Goal: Transaction & Acquisition: Obtain resource

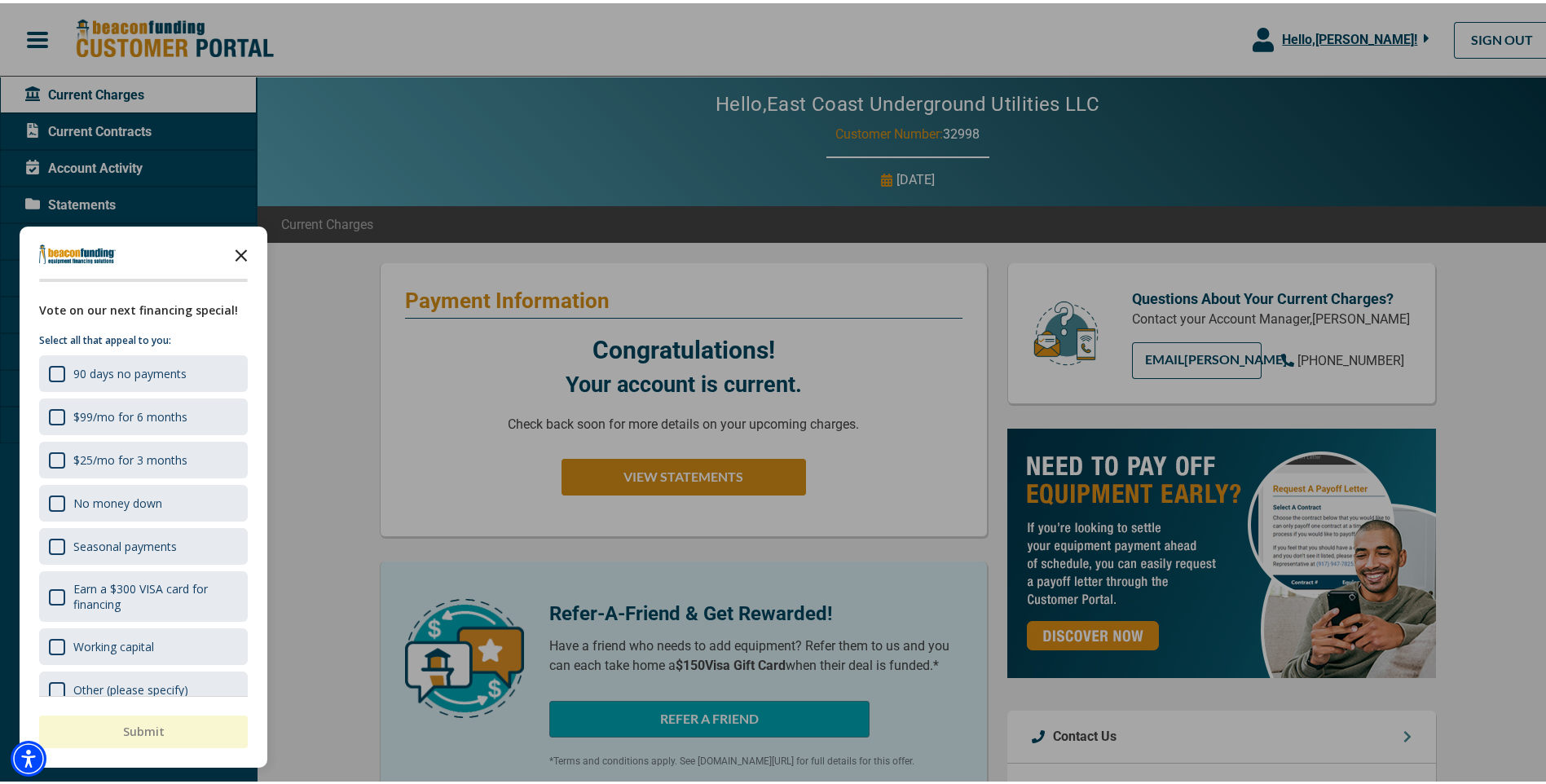
click at [244, 249] on polygon "Close the survey" at bounding box center [241, 252] width 12 height 12
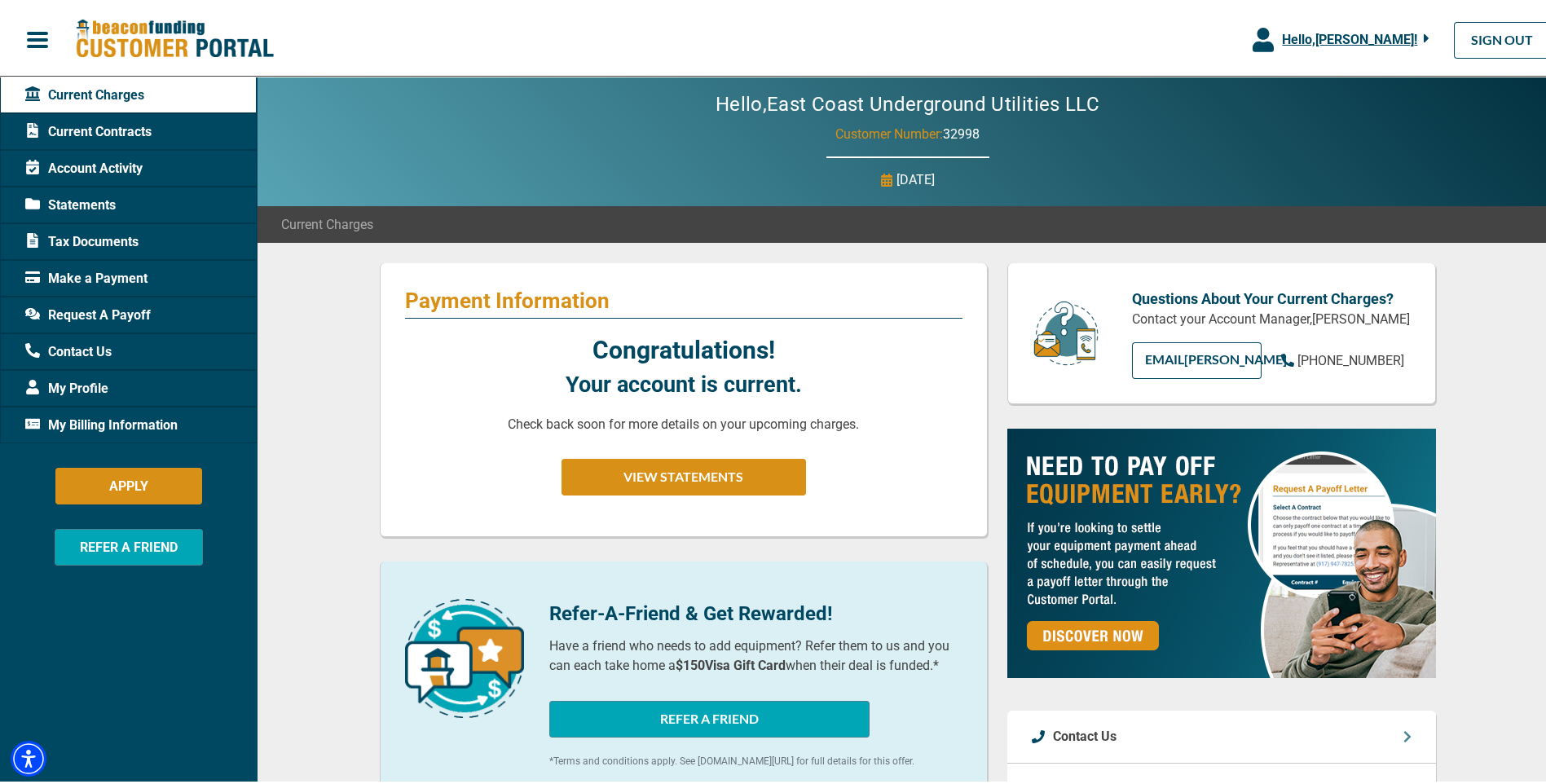
click at [107, 234] on span "Tax Documents" at bounding box center [82, 239] width 114 height 20
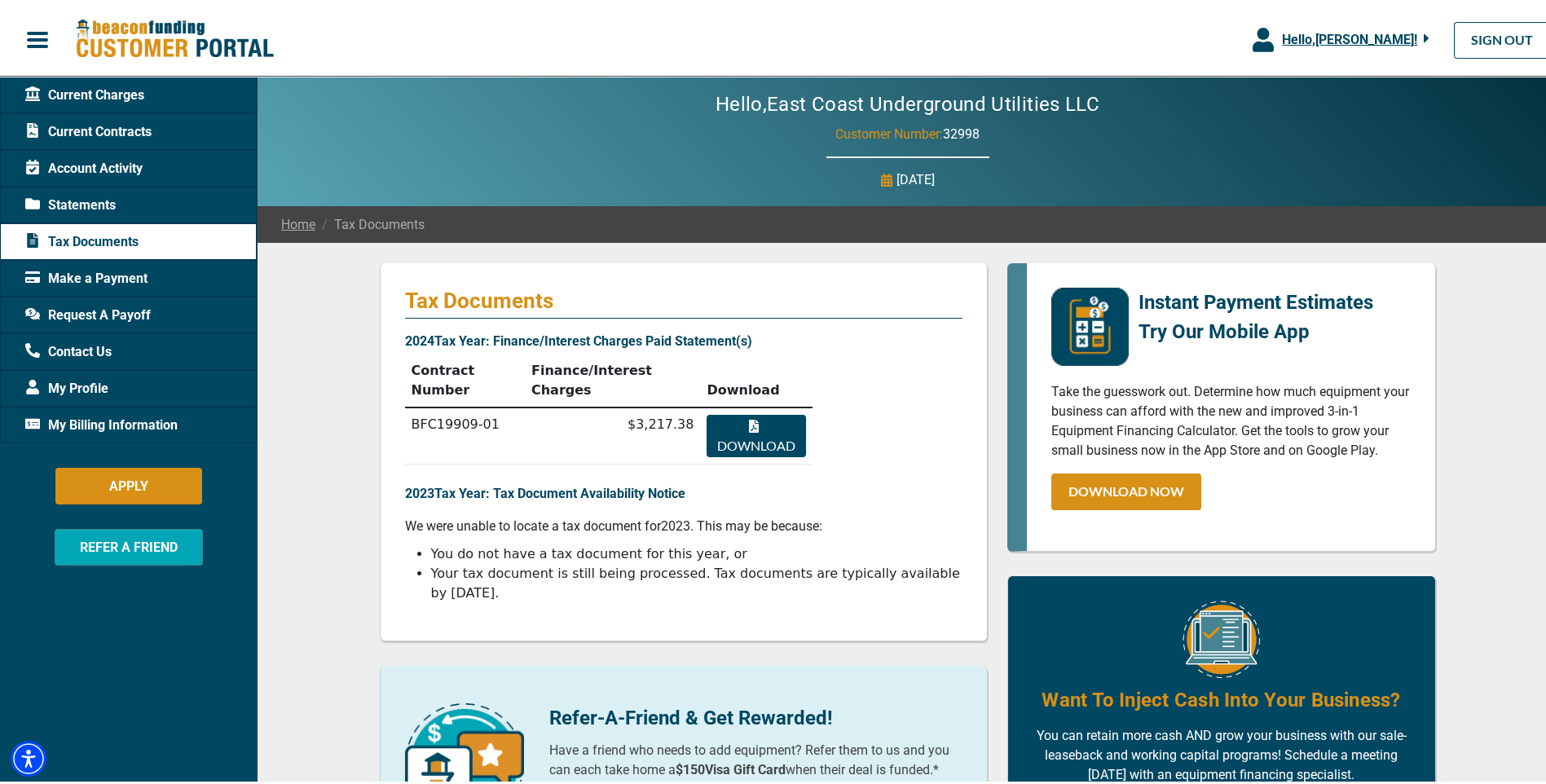
click at [89, 202] on span "Statements" at bounding box center [71, 202] width 91 height 20
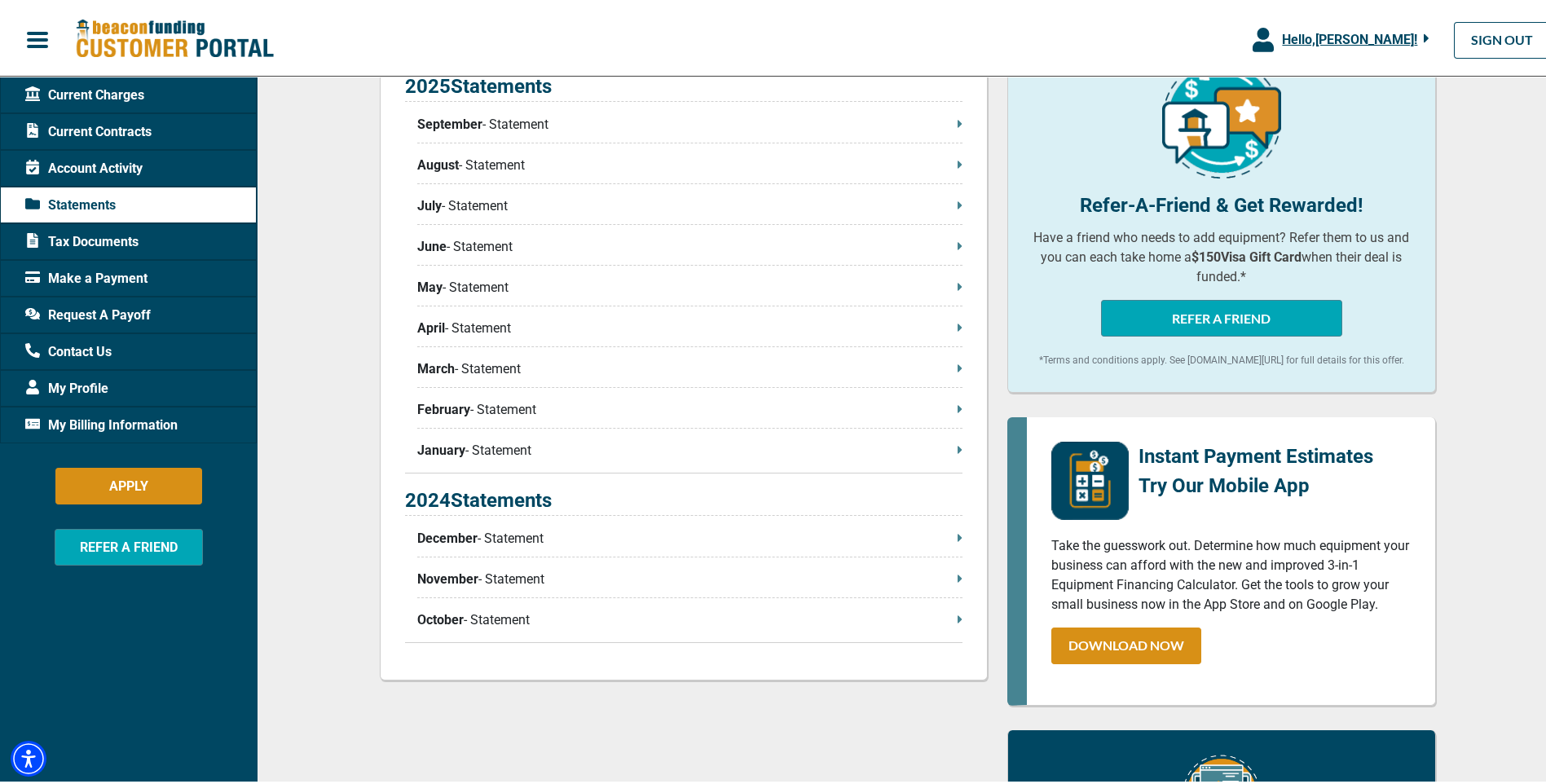
scroll to position [407, 0]
click at [451, 531] on span "December" at bounding box center [447, 535] width 60 height 20
click at [949, 447] on p "January - Statement" at bounding box center [689, 447] width 546 height 20
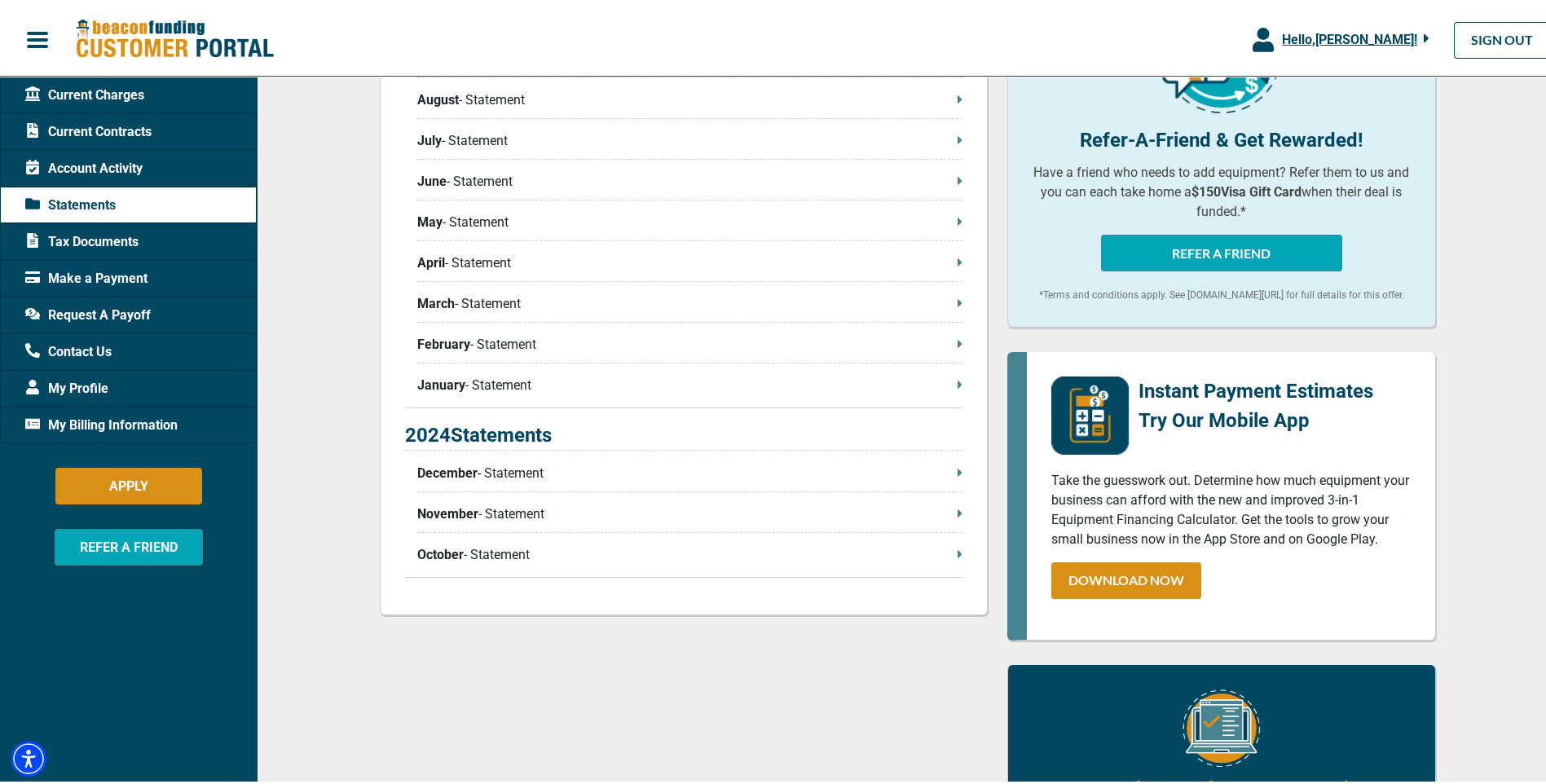
scroll to position [244, 0]
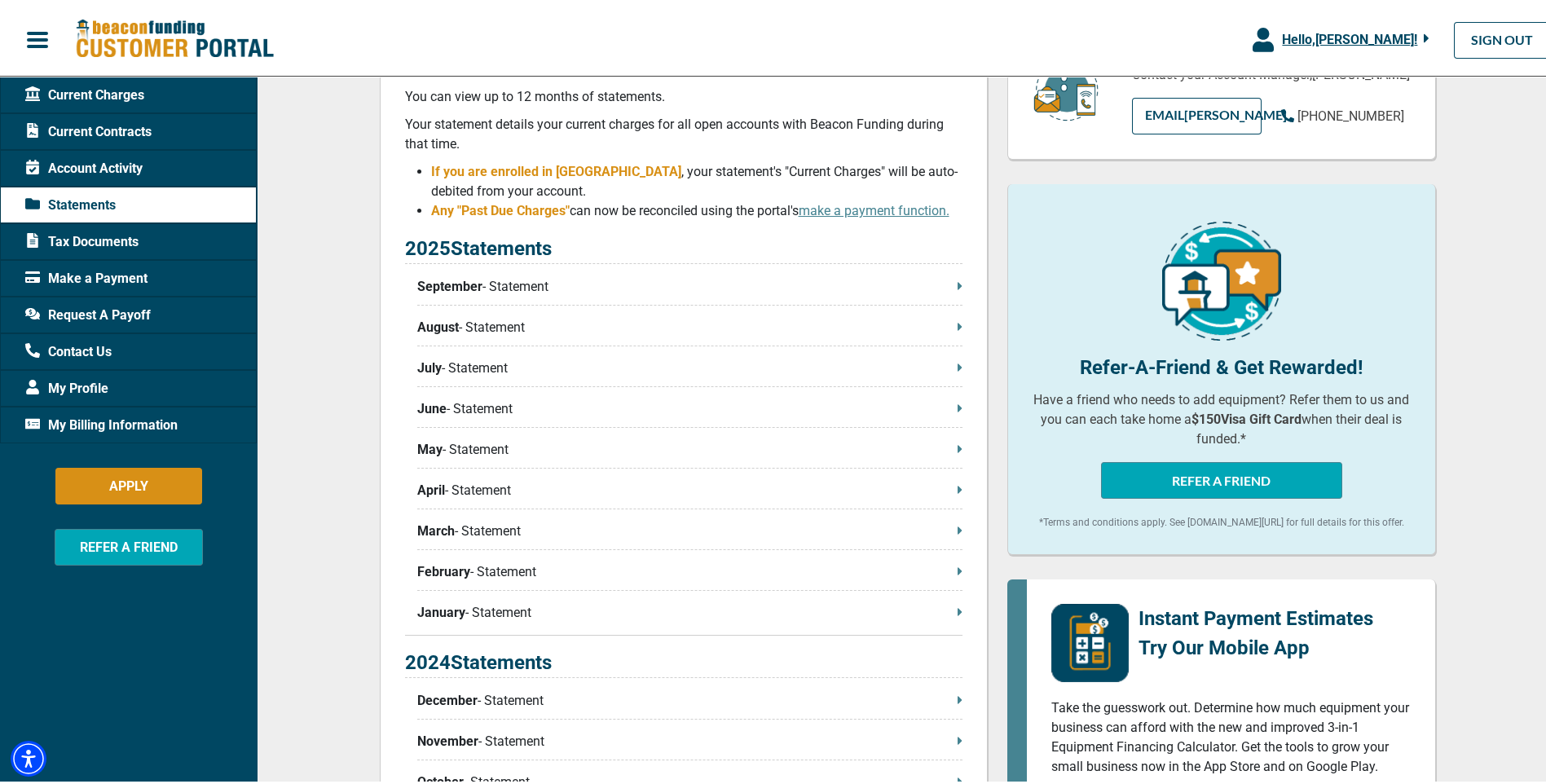
click at [508, 279] on p "September - Statement" at bounding box center [689, 284] width 546 height 20
click at [57, 87] on span "Current Charges" at bounding box center [85, 92] width 119 height 20
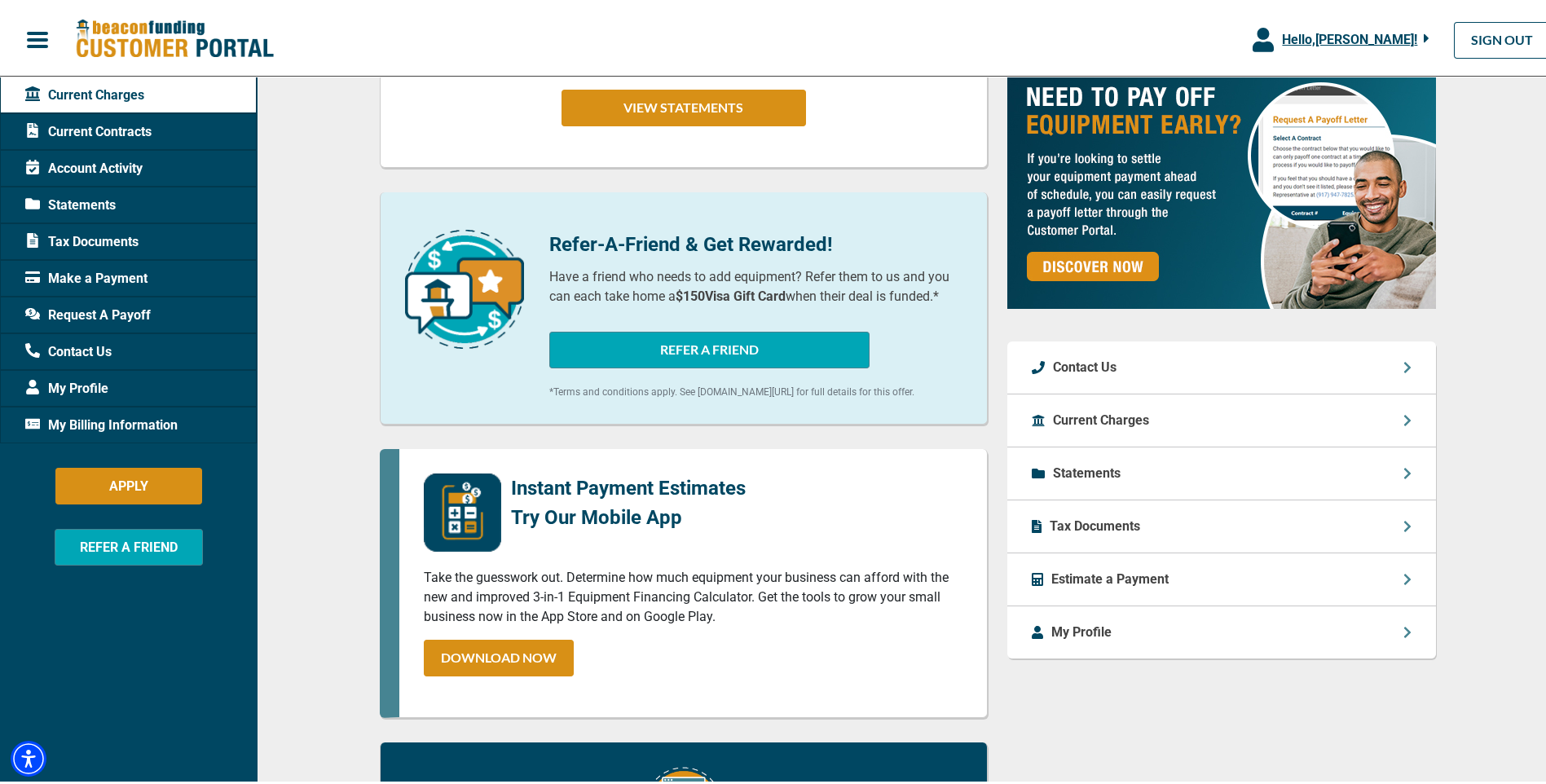
scroll to position [489, 0]
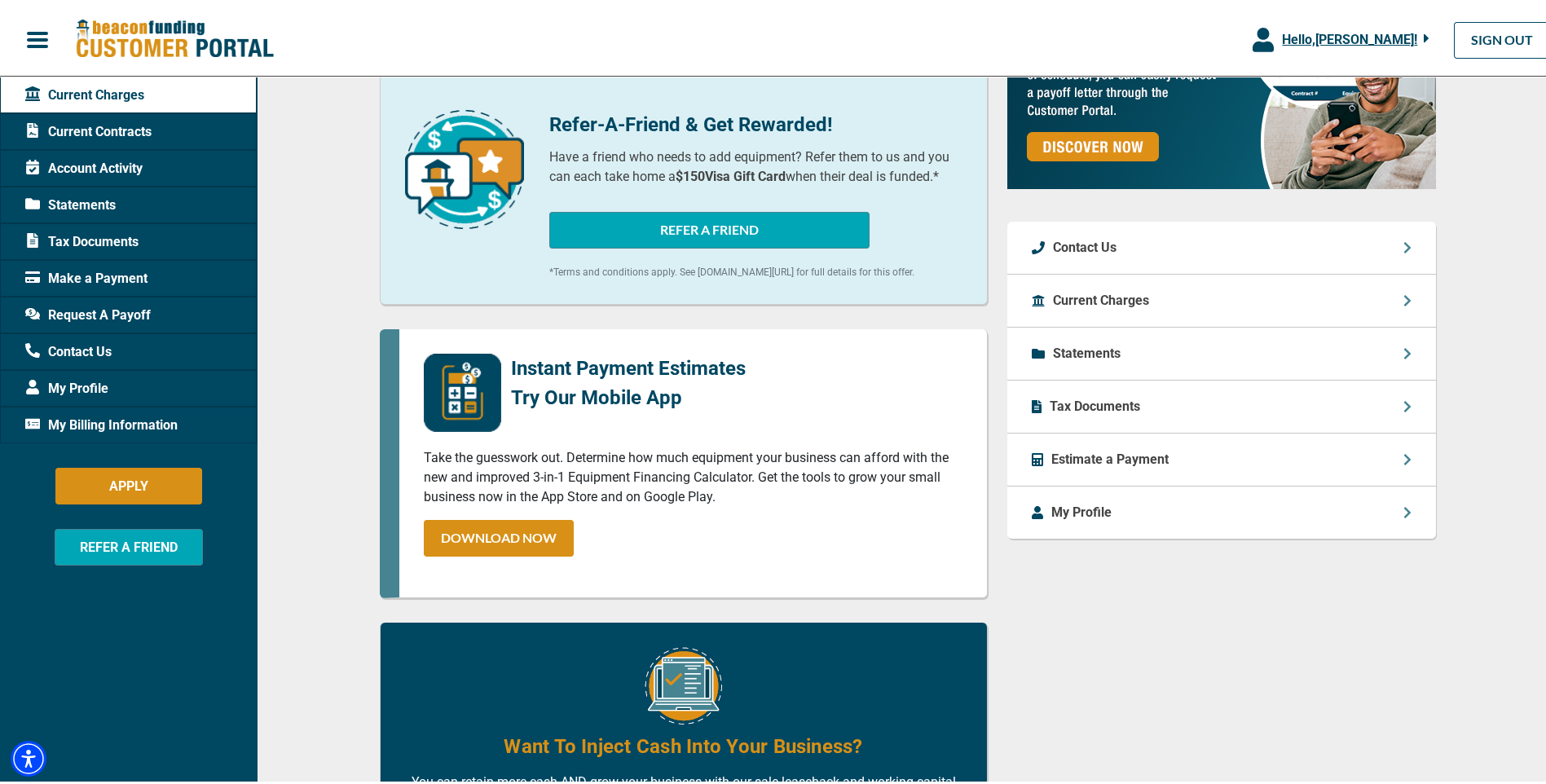
click at [1115, 295] on p "Current Charges" at bounding box center [1101, 298] width 96 height 20
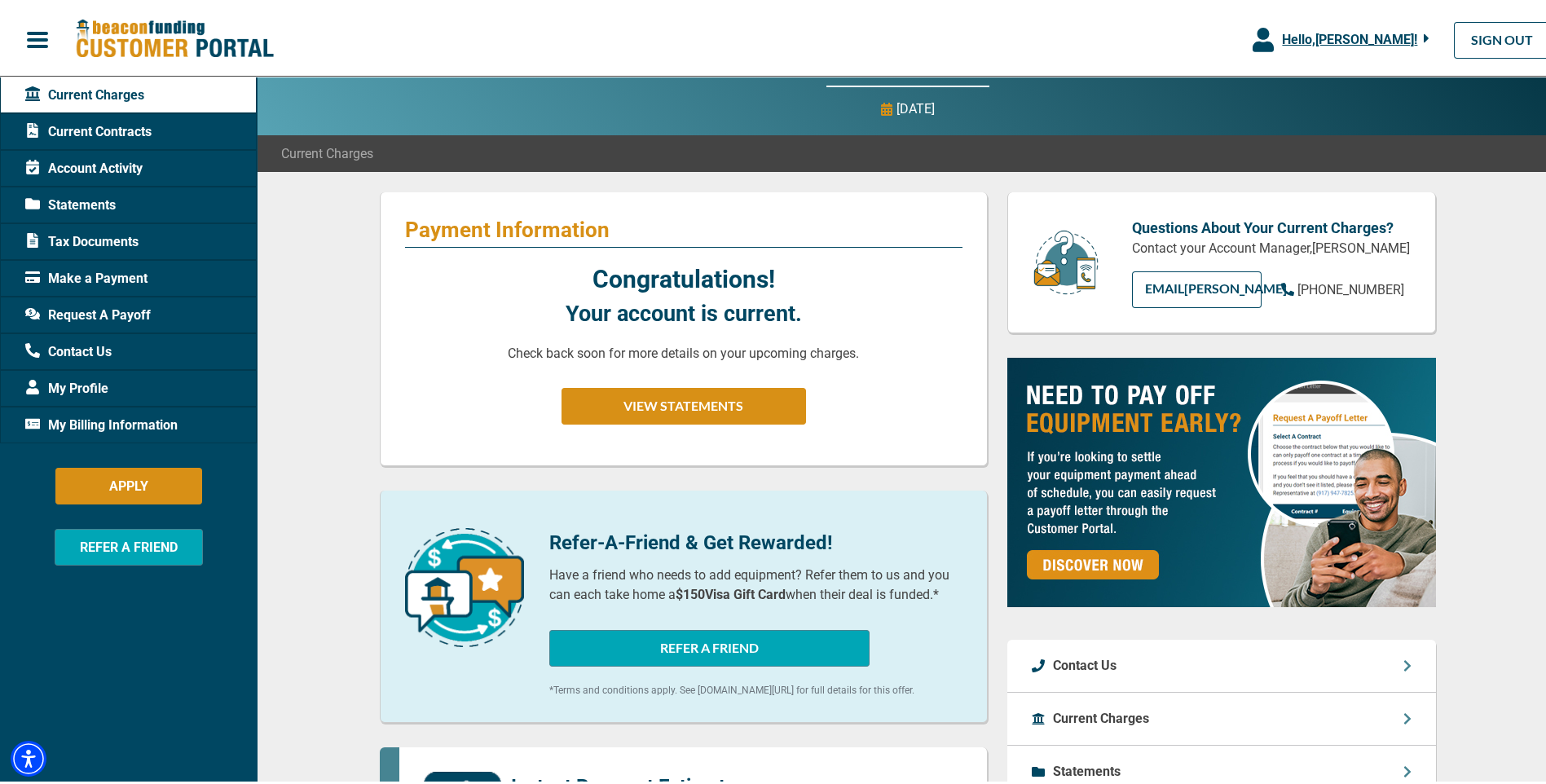
scroll to position [0, 0]
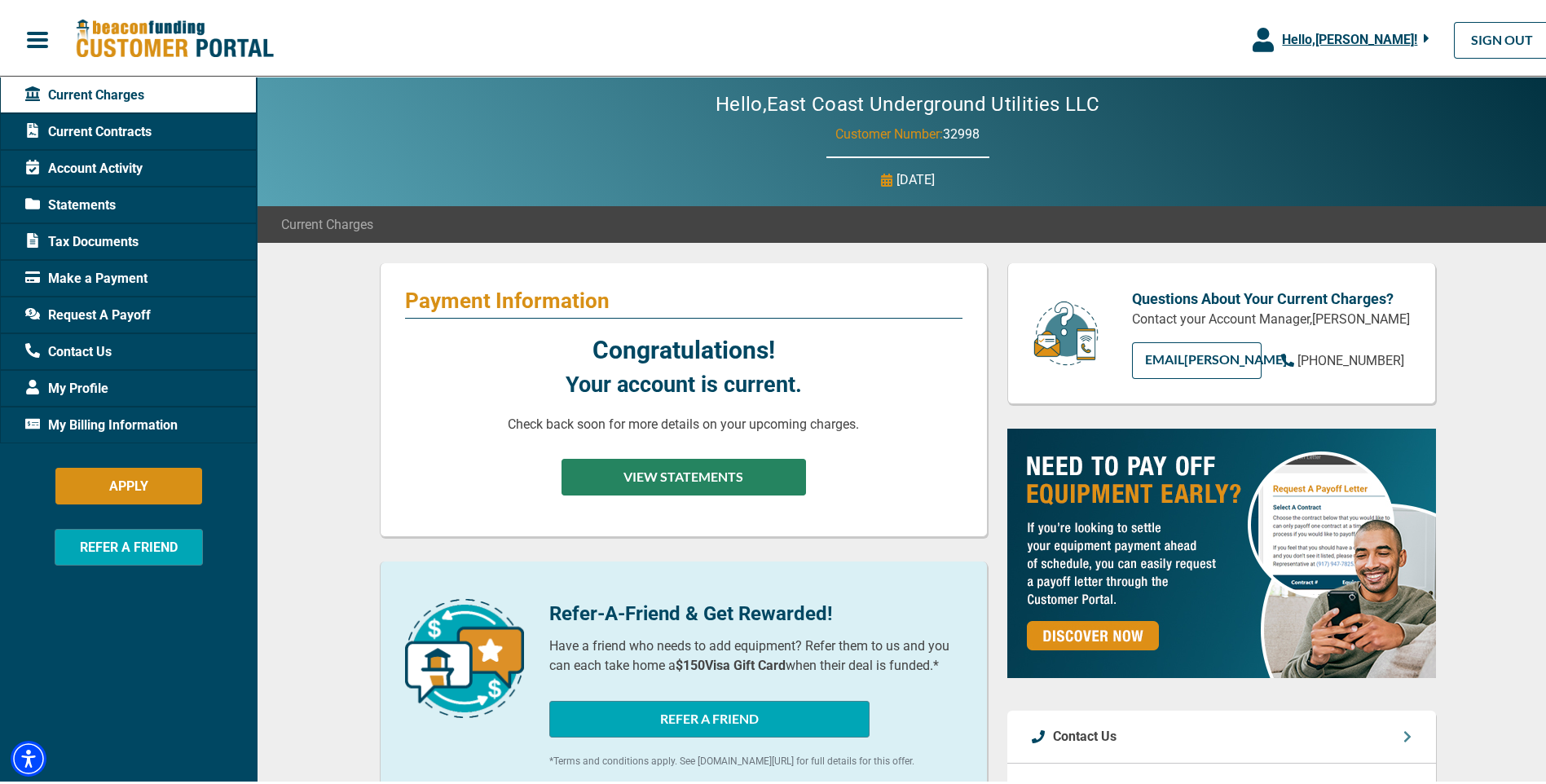
click at [652, 463] on button "VIEW STATEMENTS" at bounding box center [684, 474] width 244 height 37
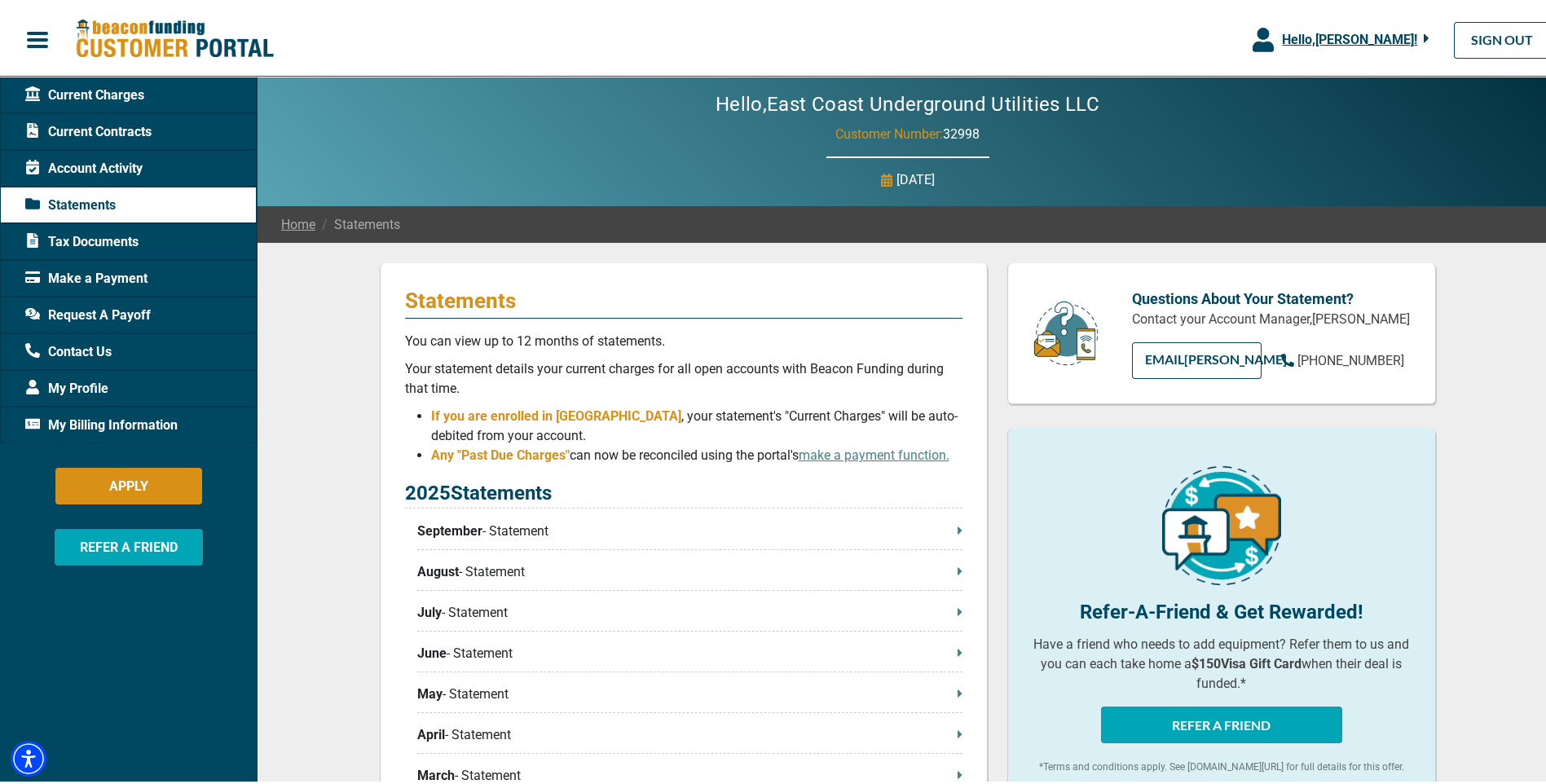
click at [510, 524] on p "September - Statement" at bounding box center [689, 528] width 546 height 20
click at [86, 271] on span "Make a Payment" at bounding box center [86, 276] width 123 height 20
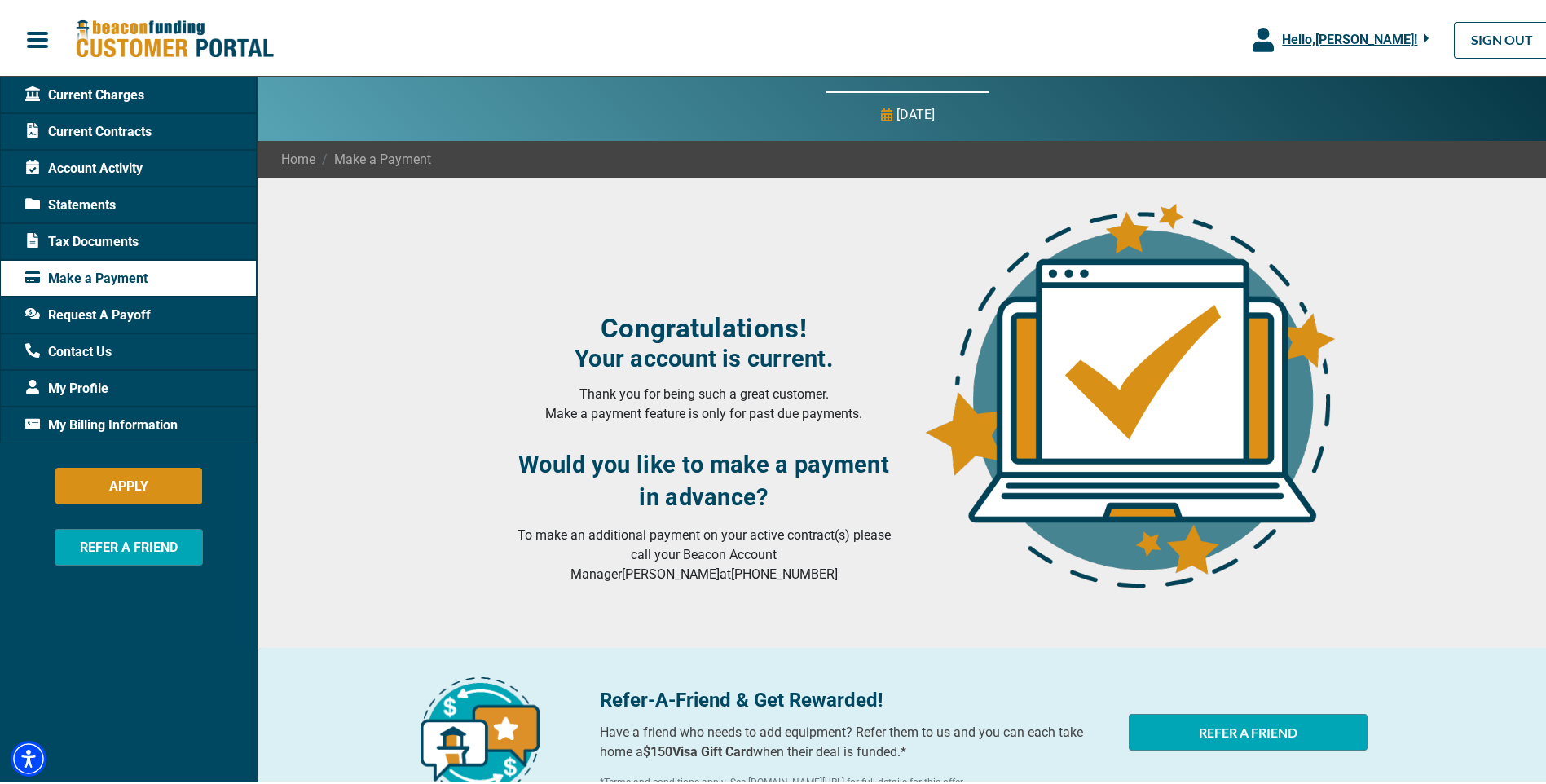
scroll to position [178, 0]
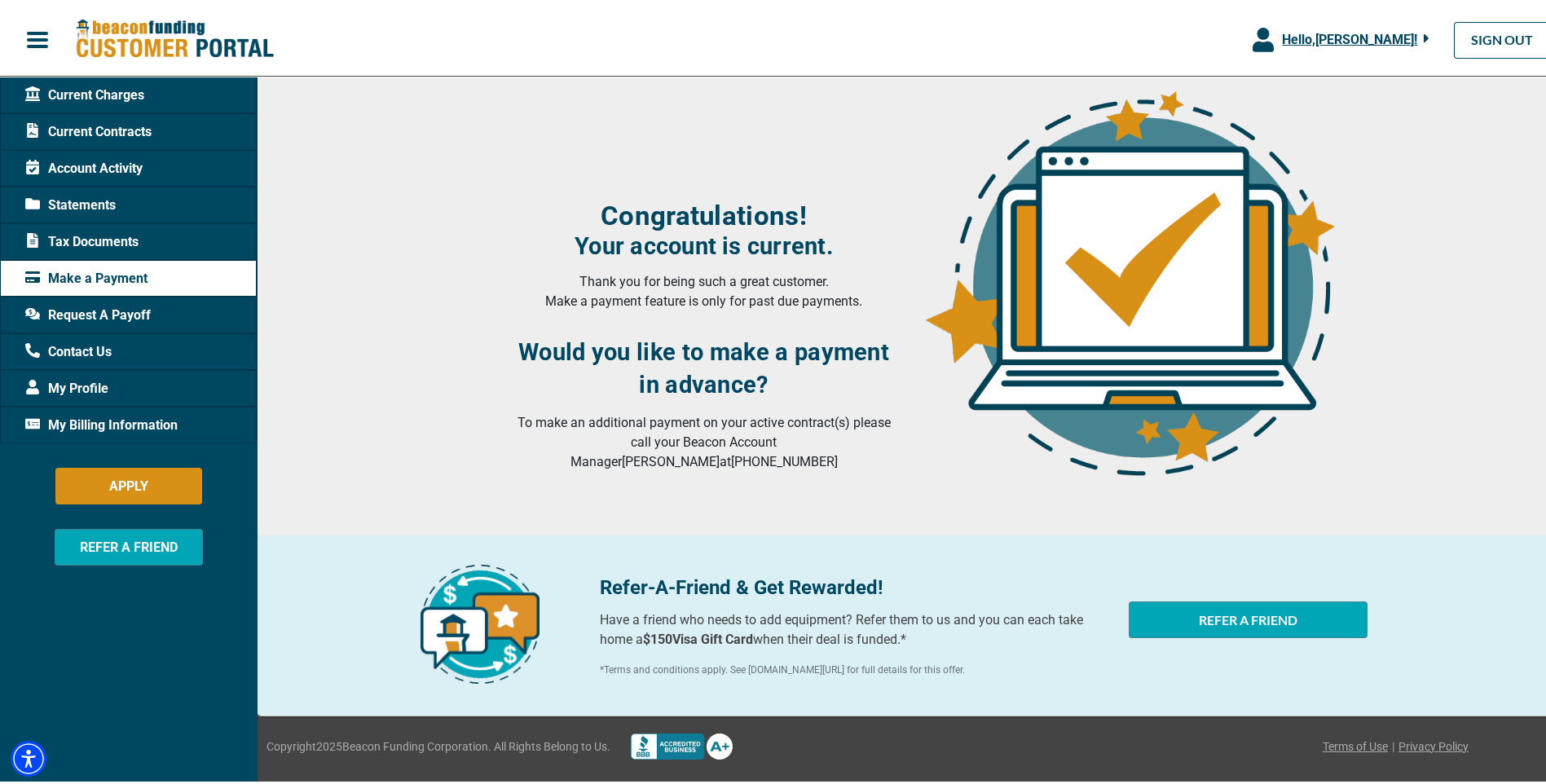
click at [88, 128] on span "Current Contracts" at bounding box center [89, 129] width 127 height 20
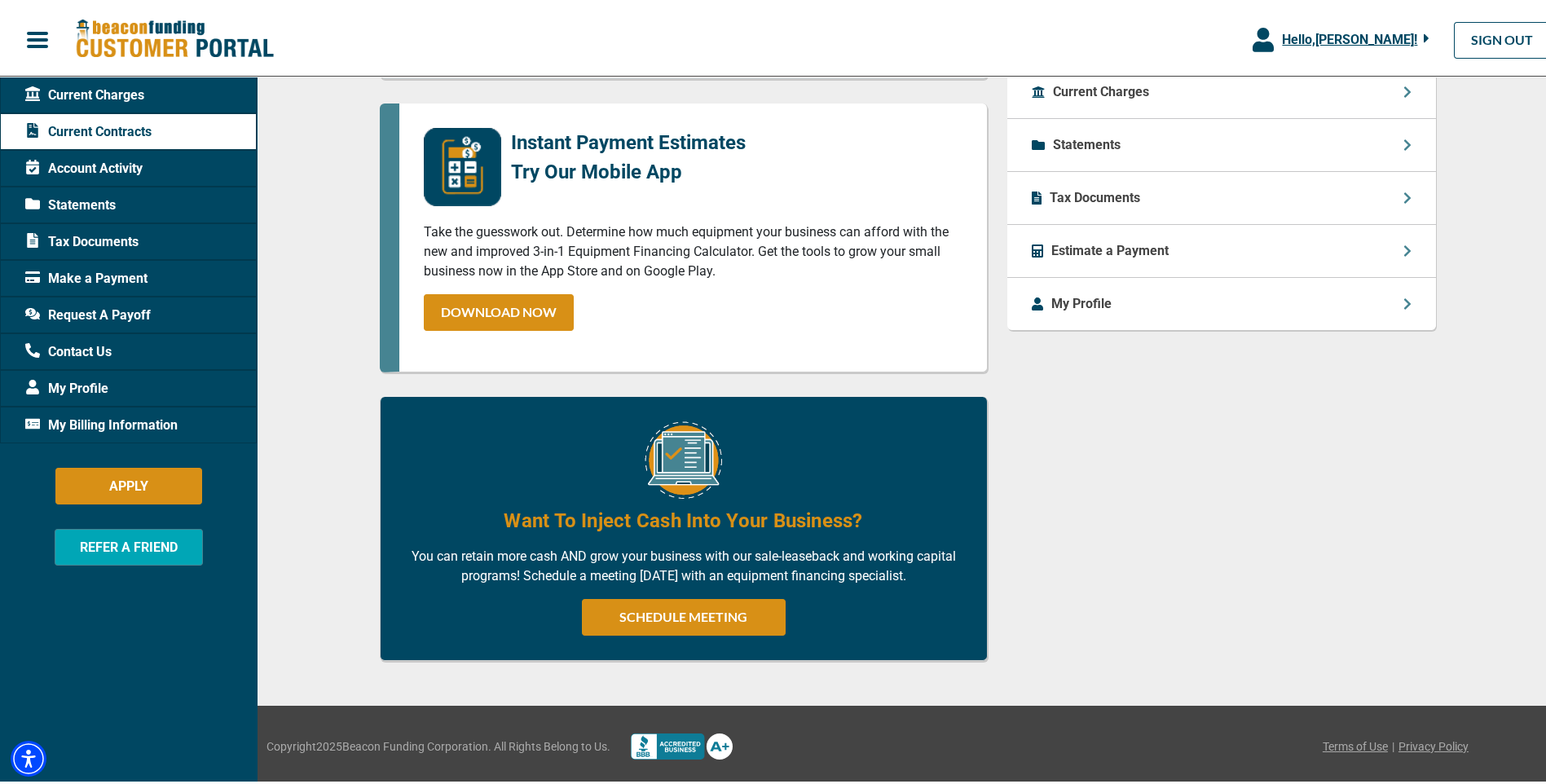
scroll to position [495, 0]
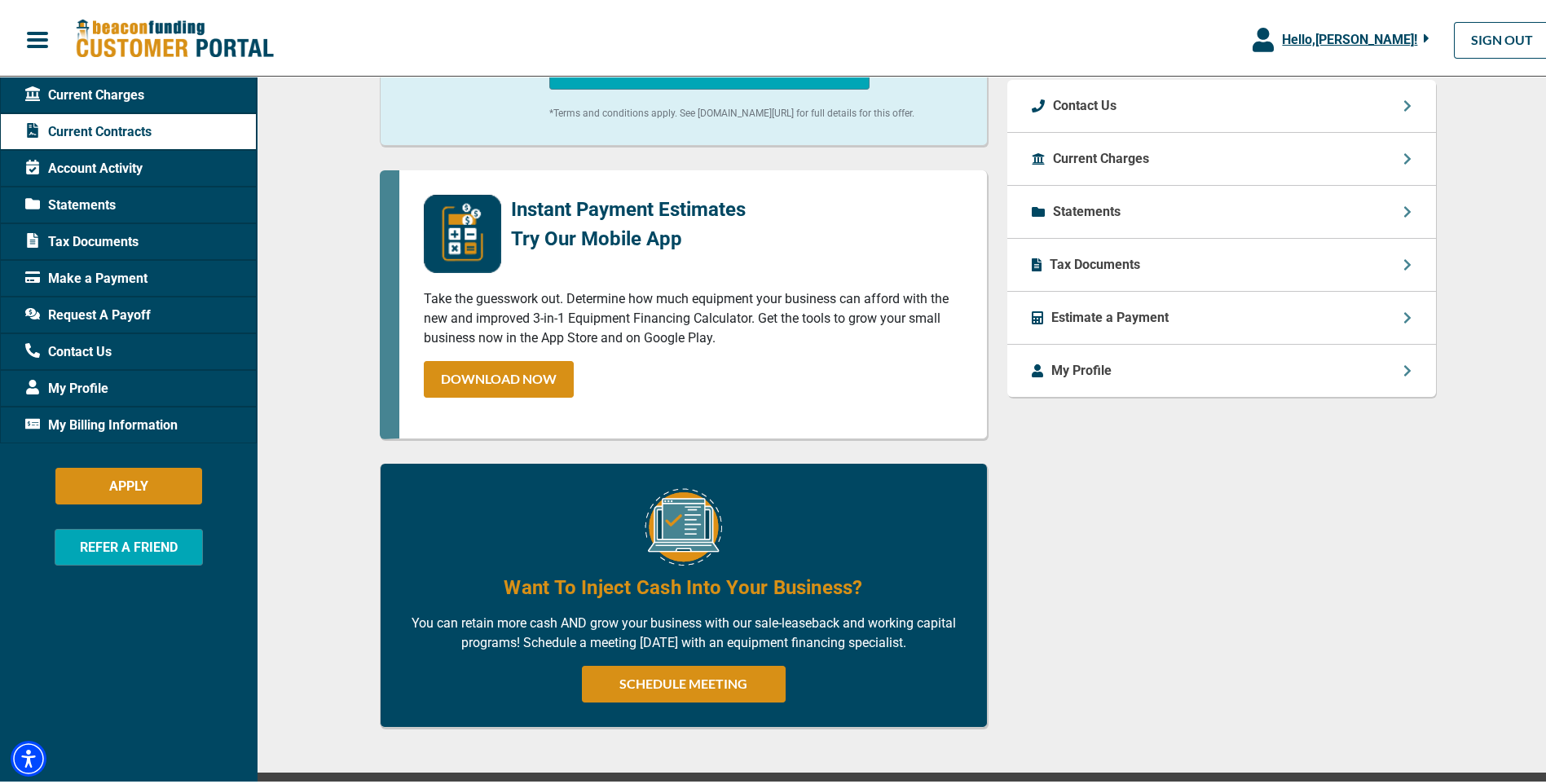
click at [107, 414] on span "My Billing Information" at bounding box center [101, 422] width 152 height 20
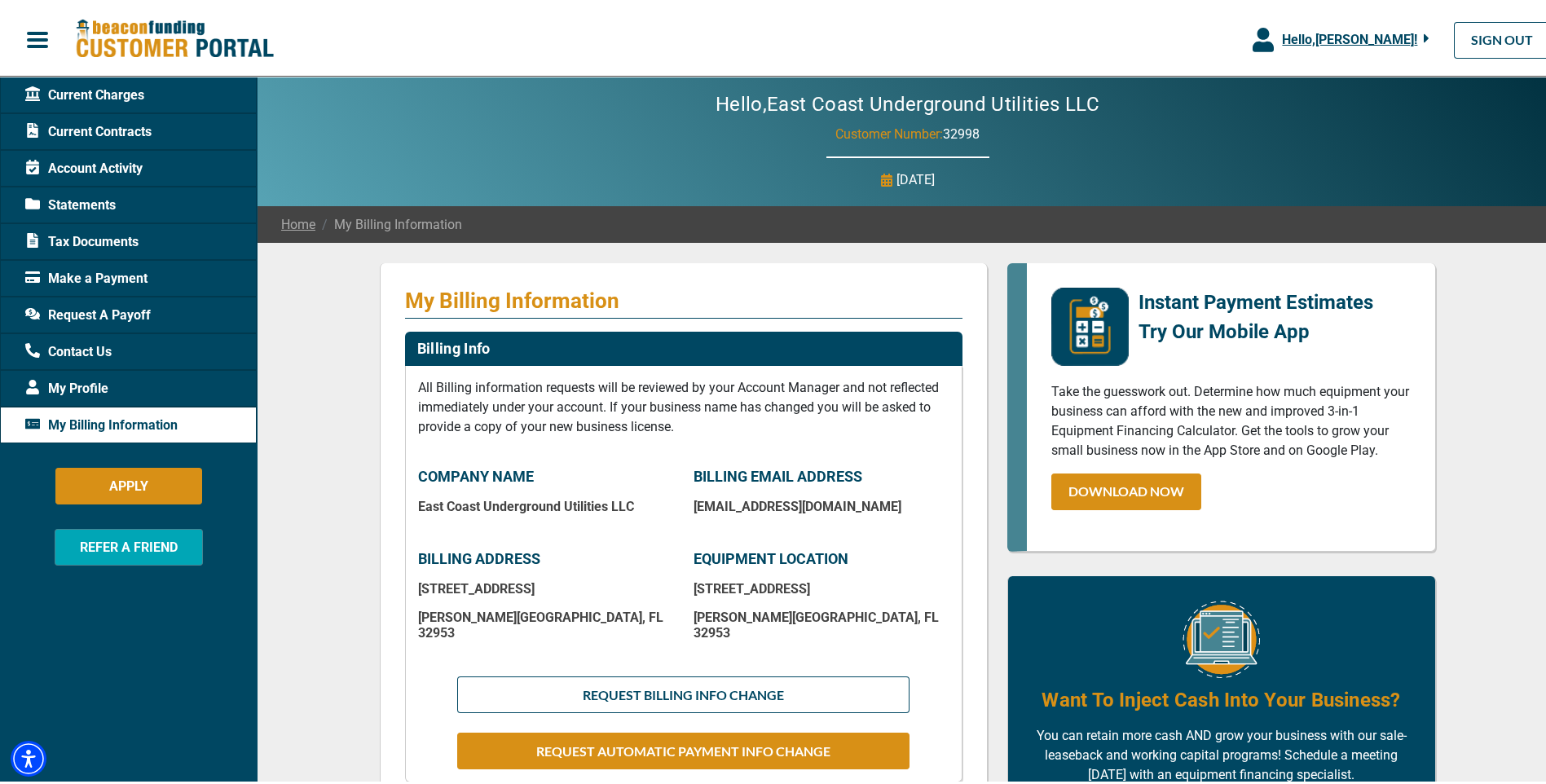
click at [1320, 30] on span "Hello, [PERSON_NAME] !" at bounding box center [1349, 36] width 135 height 16
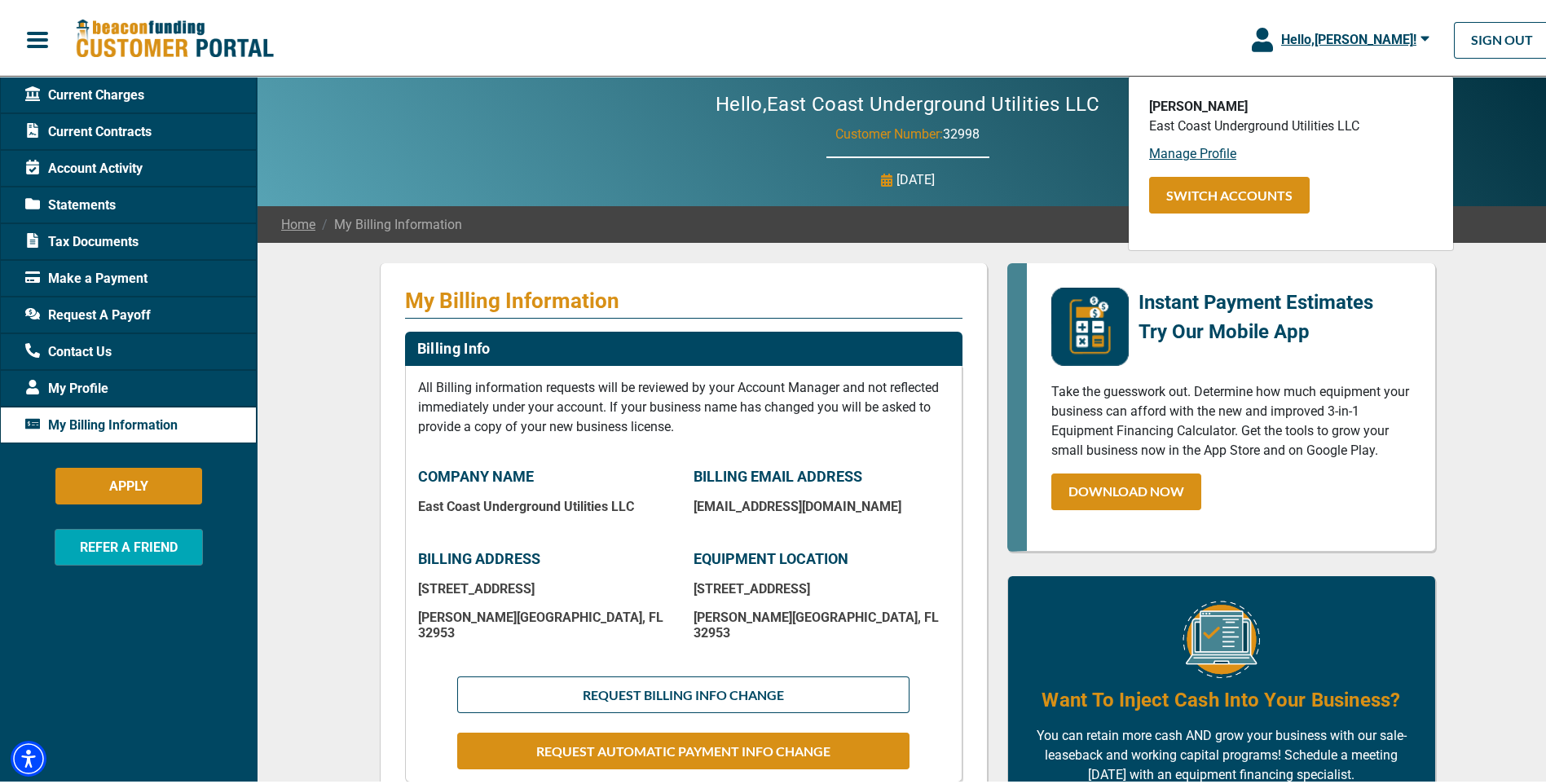
click at [121, 128] on span "Current Contracts" at bounding box center [89, 129] width 127 height 20
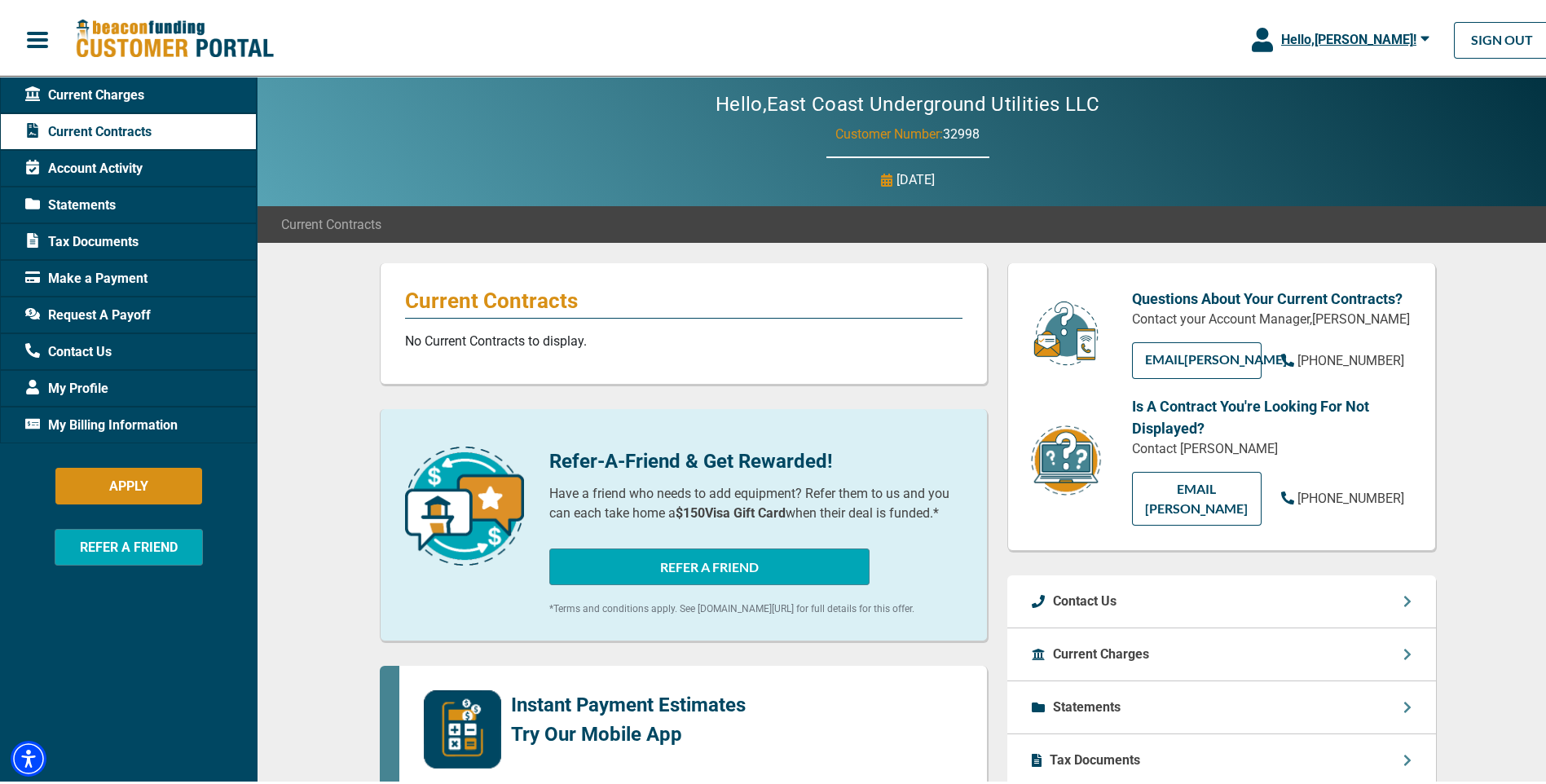
click at [95, 85] on span "Current Charges" at bounding box center [85, 92] width 119 height 20
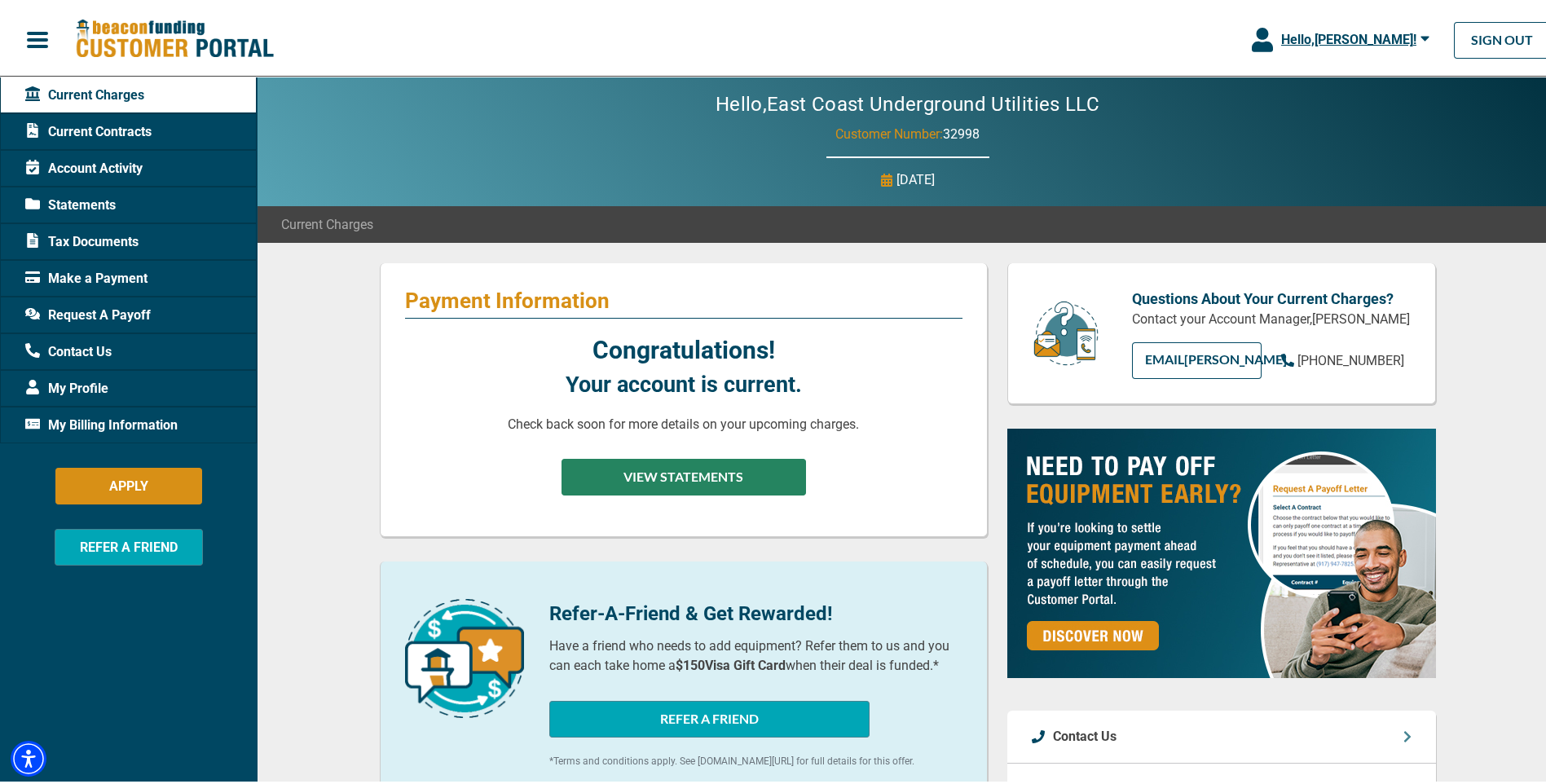
click at [606, 461] on button "VIEW STATEMENTS" at bounding box center [684, 474] width 244 height 37
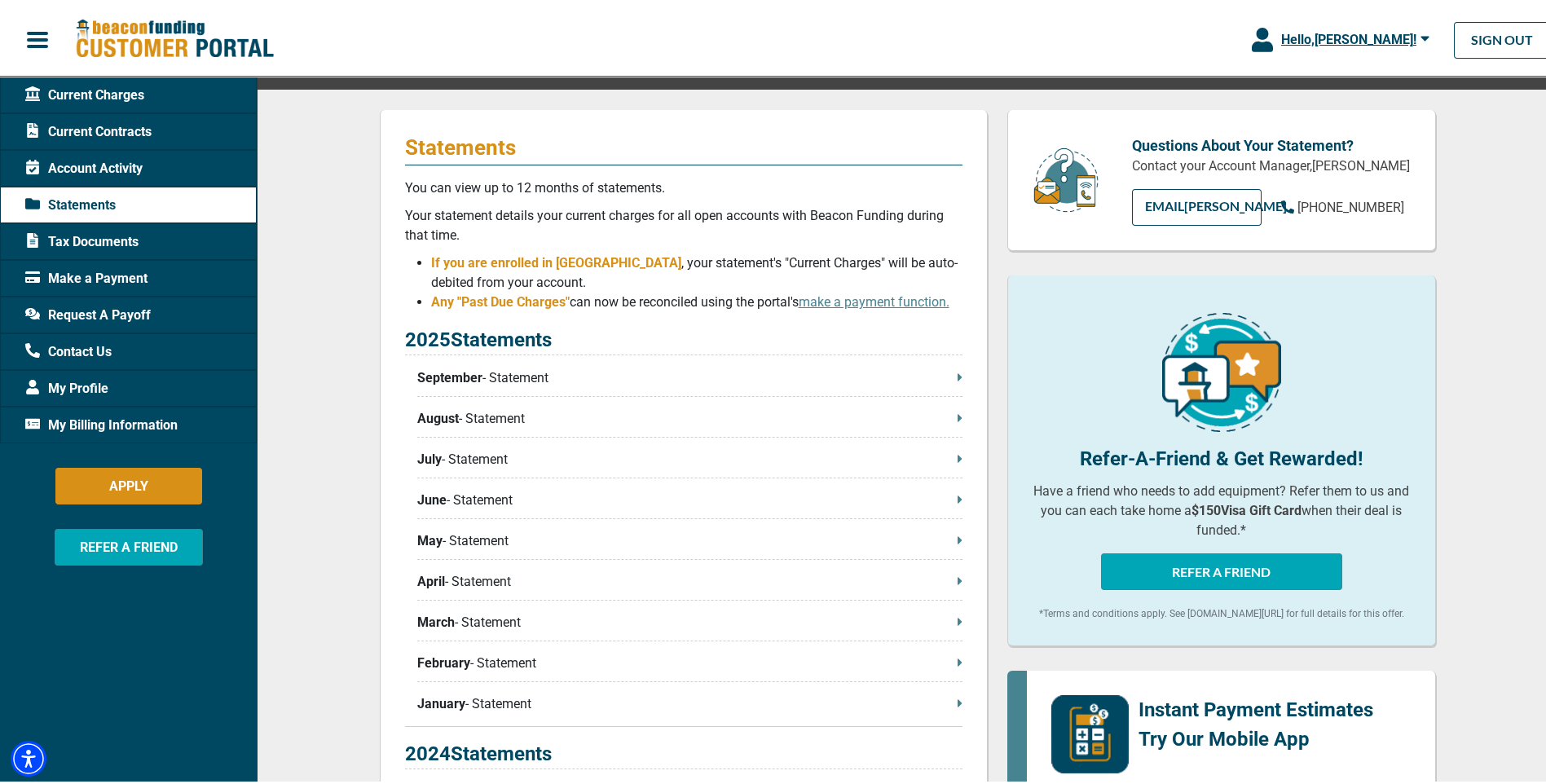
scroll to position [489, 0]
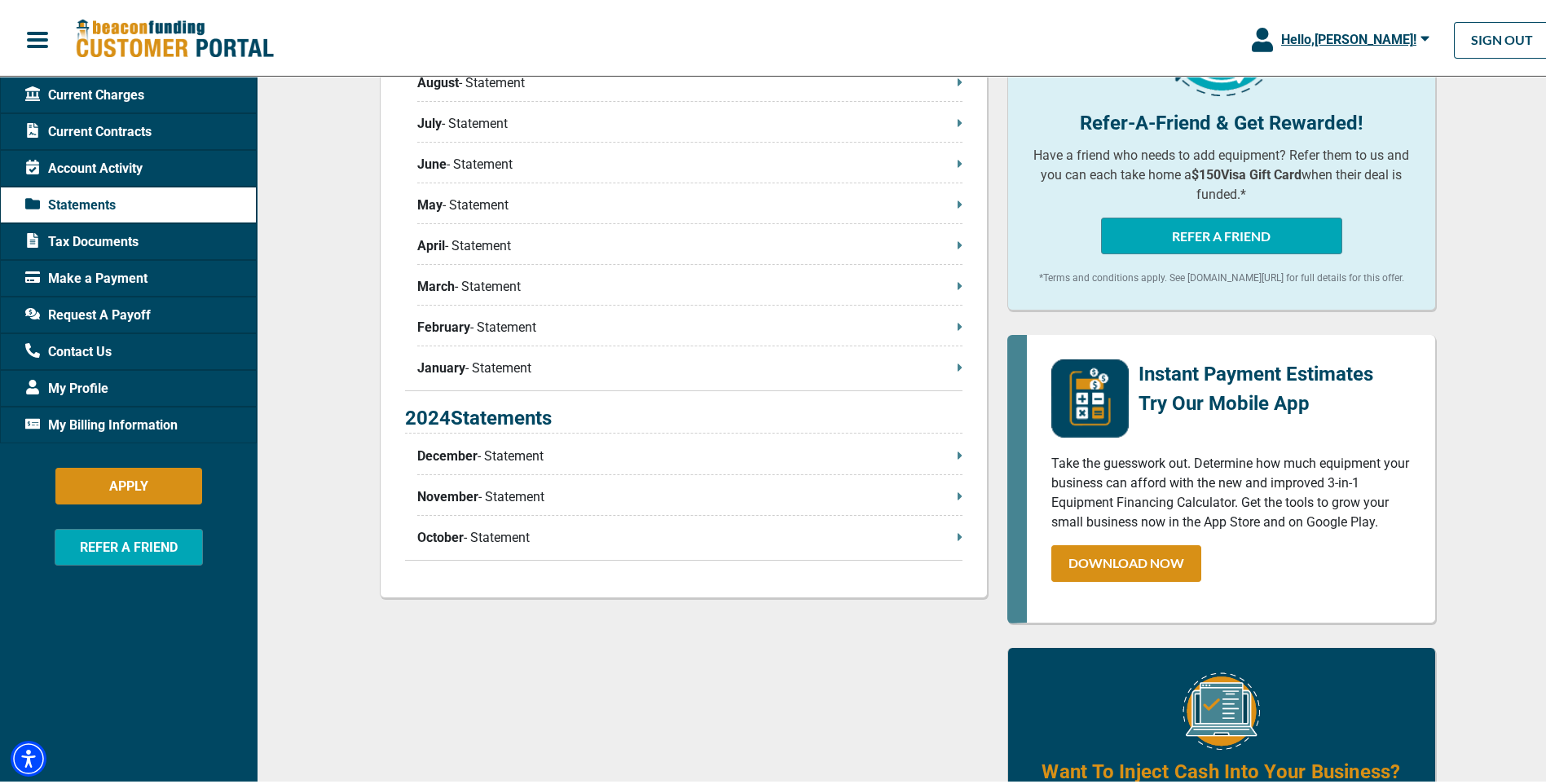
click at [471, 240] on p "April - Statement" at bounding box center [689, 243] width 546 height 20
click at [91, 234] on span "Tax Documents" at bounding box center [82, 239] width 114 height 20
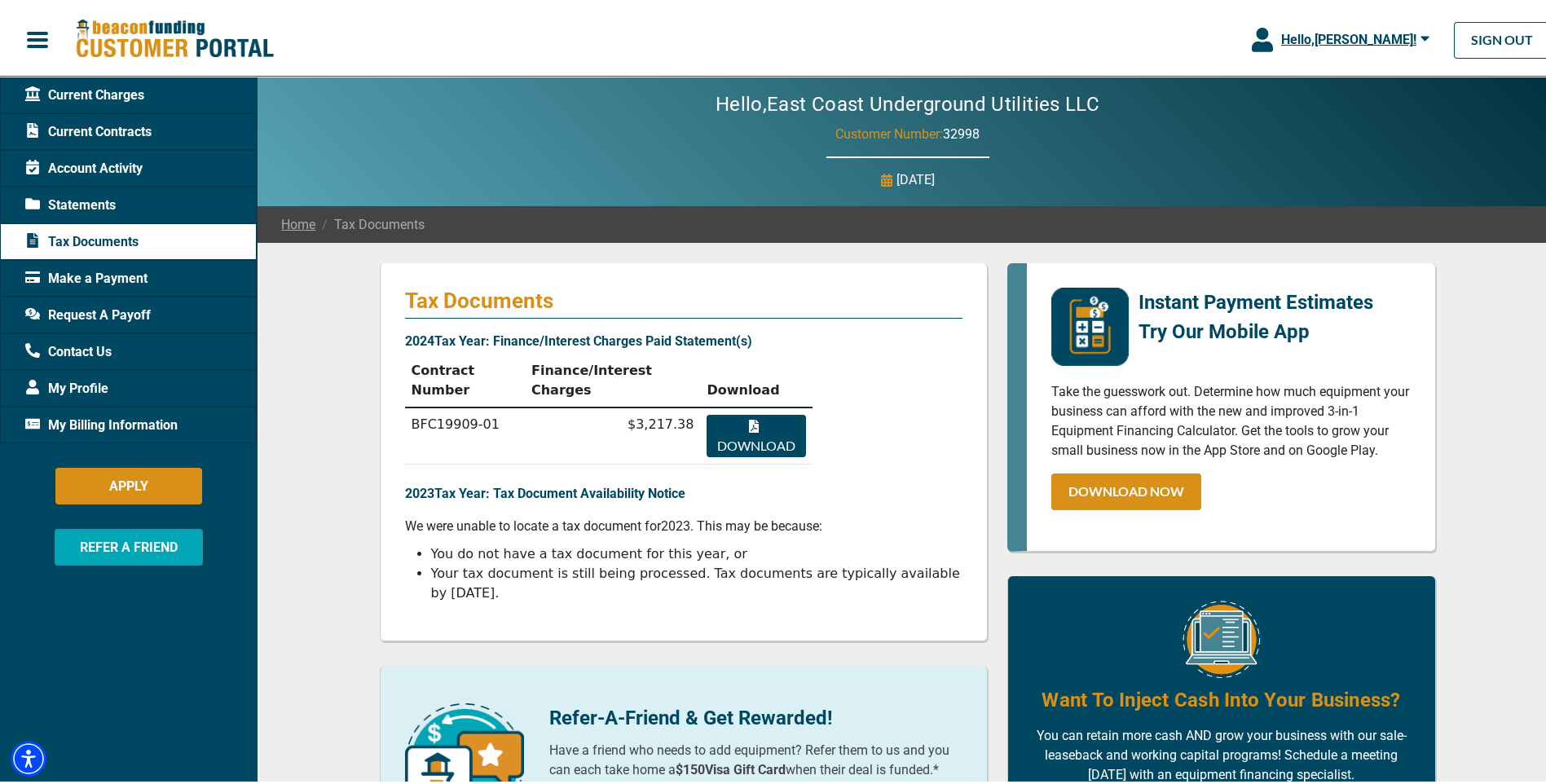
click at [91, 234] on span "Tax Documents" at bounding box center [82, 239] width 114 height 20
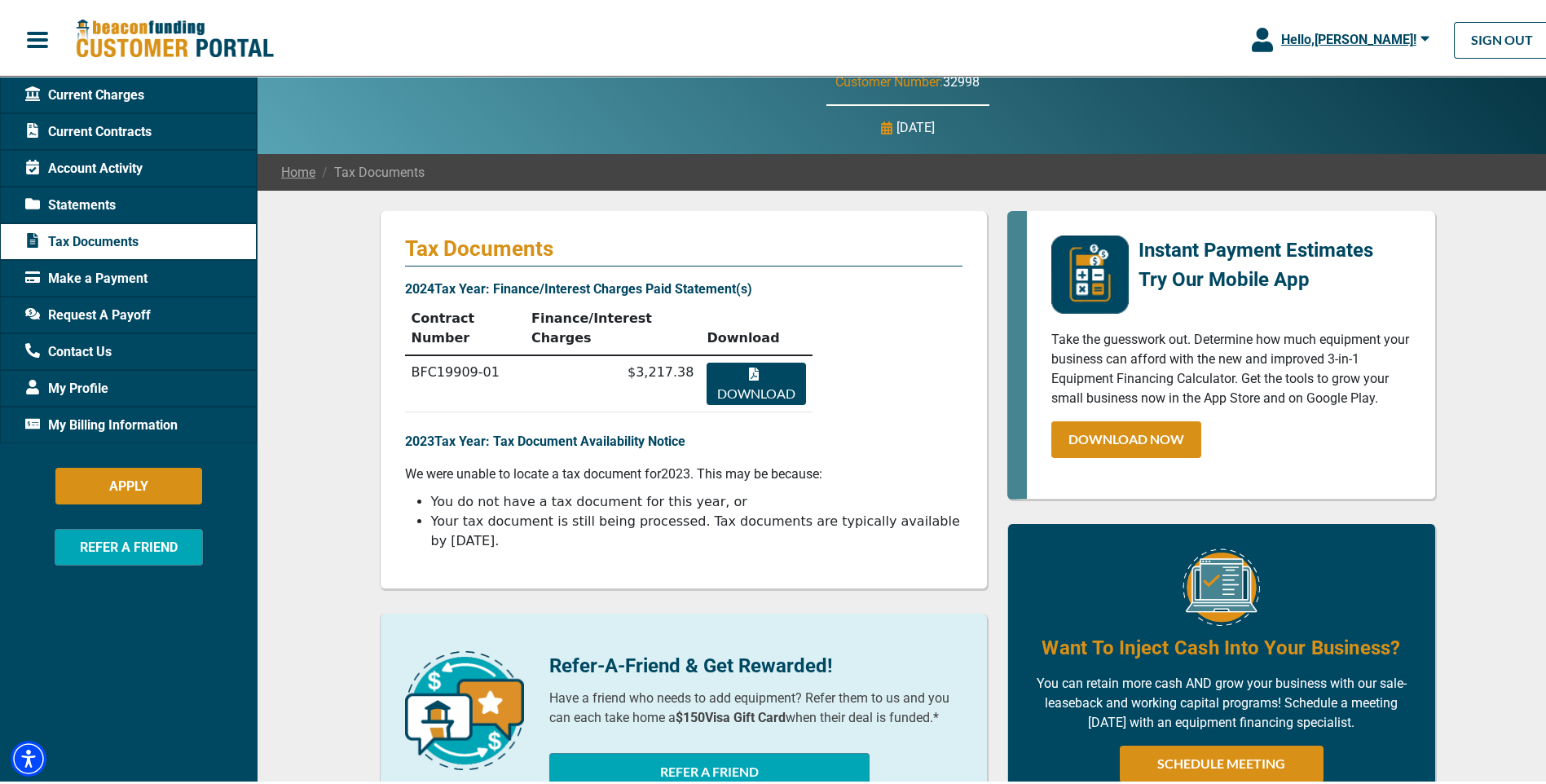
scroll to position [213, 0]
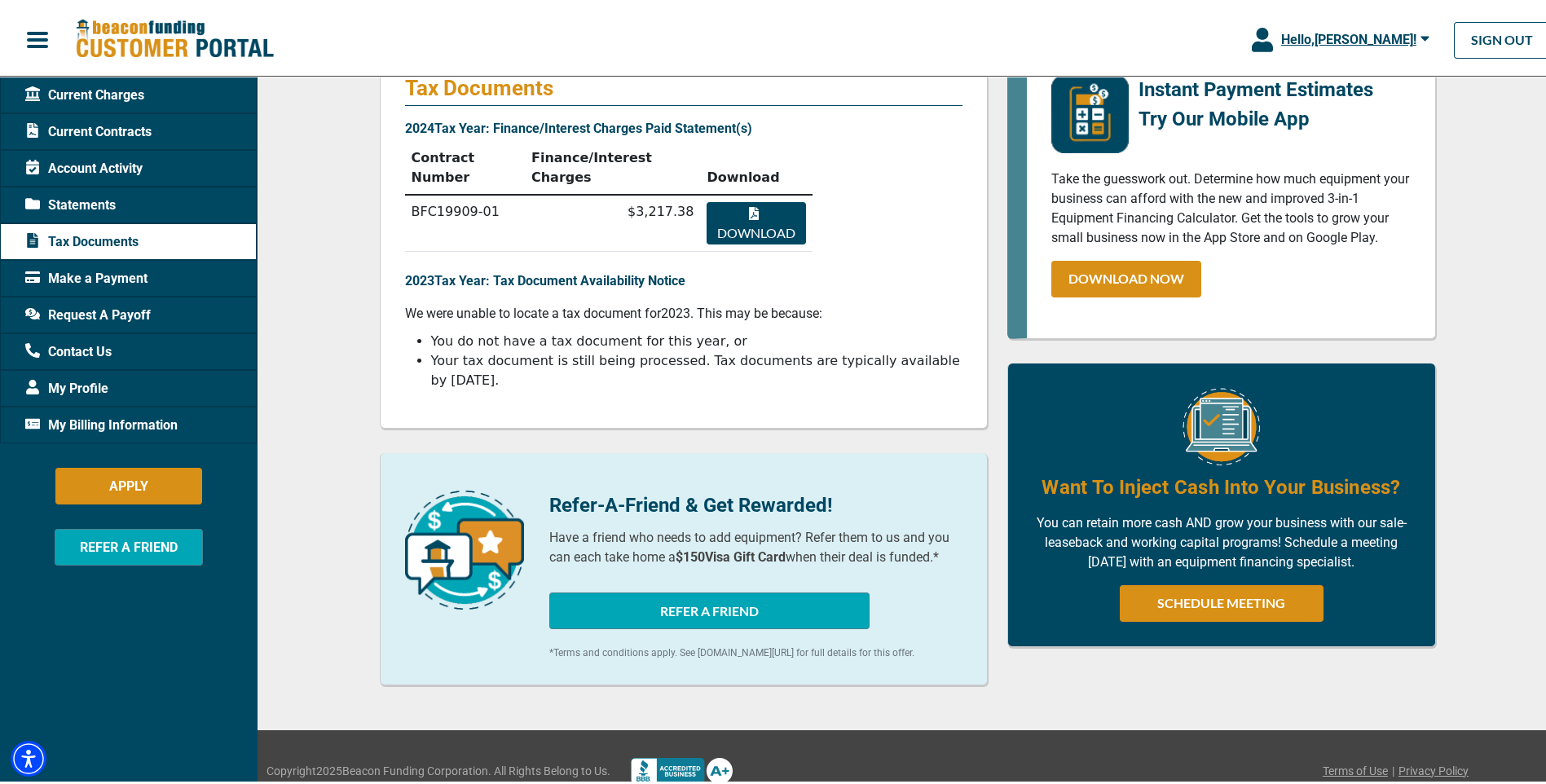
click at [600, 123] on p "2024 Tax Year: Finance/Interest Charges Paid Statement(s)" at bounding box center [684, 126] width 558 height 20
click at [659, 194] on td "$3,217.38" at bounding box center [612, 220] width 175 height 57
click at [448, 192] on td "BFC19909-01" at bounding box center [465, 220] width 120 height 57
click at [745, 199] on button "Download" at bounding box center [756, 220] width 99 height 43
